Goal: Information Seeking & Learning: Understand process/instructions

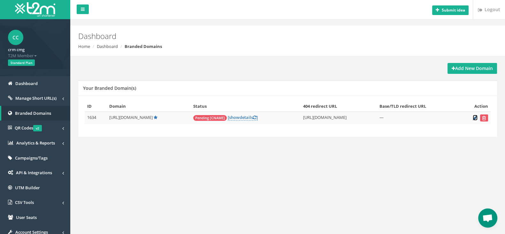
click at [474, 118] on icon at bounding box center [475, 118] width 5 height 4
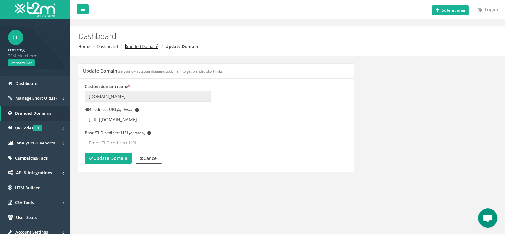
click at [142, 46] on link "Branded Domains" at bounding box center [142, 46] width 34 height 6
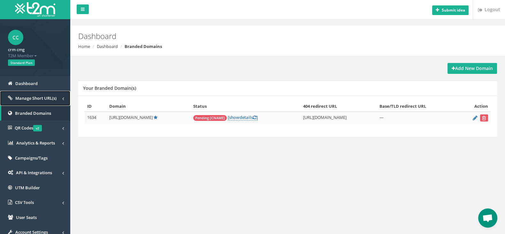
click at [35, 98] on span "Manage Short URL(s)" at bounding box center [35, 98] width 41 height 6
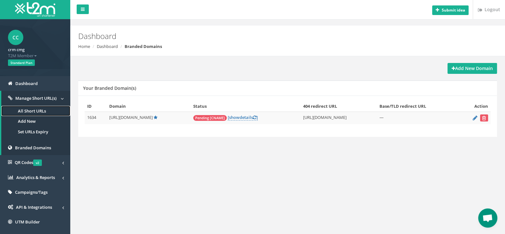
click at [33, 112] on link "All Short URLs" at bounding box center [35, 111] width 69 height 11
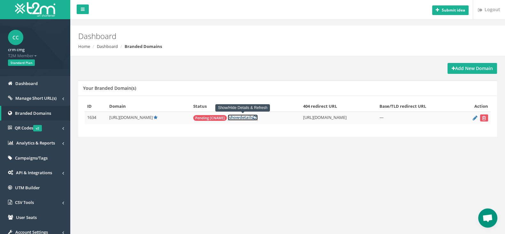
click at [245, 115] on link "[ show details ]" at bounding box center [243, 117] width 30 height 6
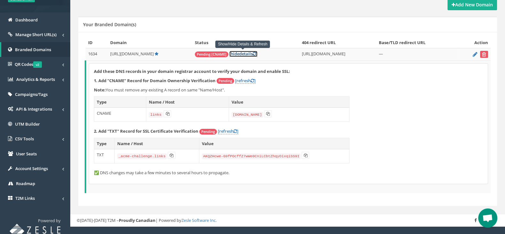
scroll to position [68, 0]
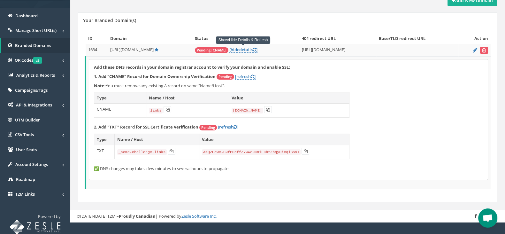
click at [436, 136] on div "Add these DNS records in your domain registrar account to verify your domain an…" at bounding box center [288, 119] width 399 height 120
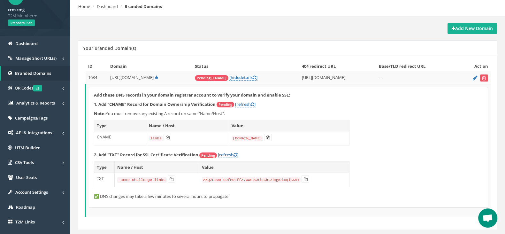
scroll to position [28, 0]
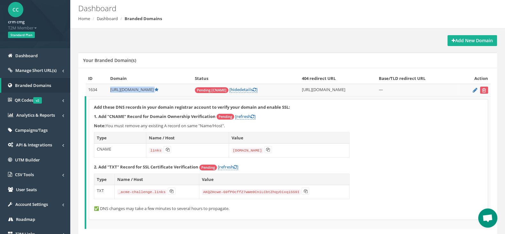
drag, startPoint x: 109, startPoint y: 90, endPoint x: 340, endPoint y: 149, distance: 238.6
click at [171, 94] on td "[URL][DOMAIN_NAME]" at bounding box center [150, 90] width 84 height 12
click at [374, 168] on p "2. Add "TXT" Record for SSL Certificate Verification Pending [refresh ]" at bounding box center [288, 167] width 389 height 6
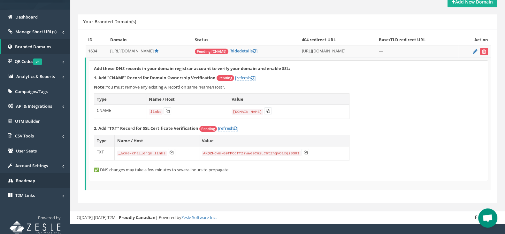
scroll to position [68, 0]
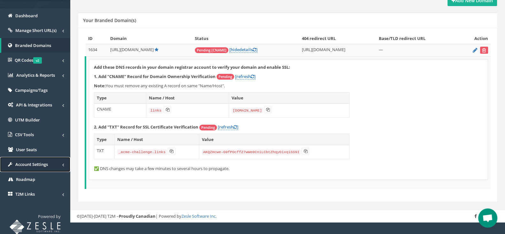
click at [46, 162] on span "Account Settings" at bounding box center [31, 164] width 33 height 6
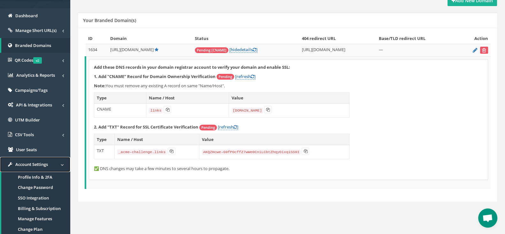
scroll to position [108, 0]
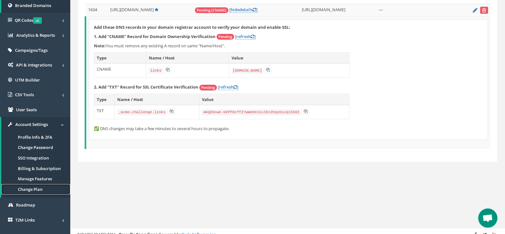
click at [33, 189] on link "Change Plan" at bounding box center [35, 189] width 69 height 11
